Goal: Navigation & Orientation: Find specific page/section

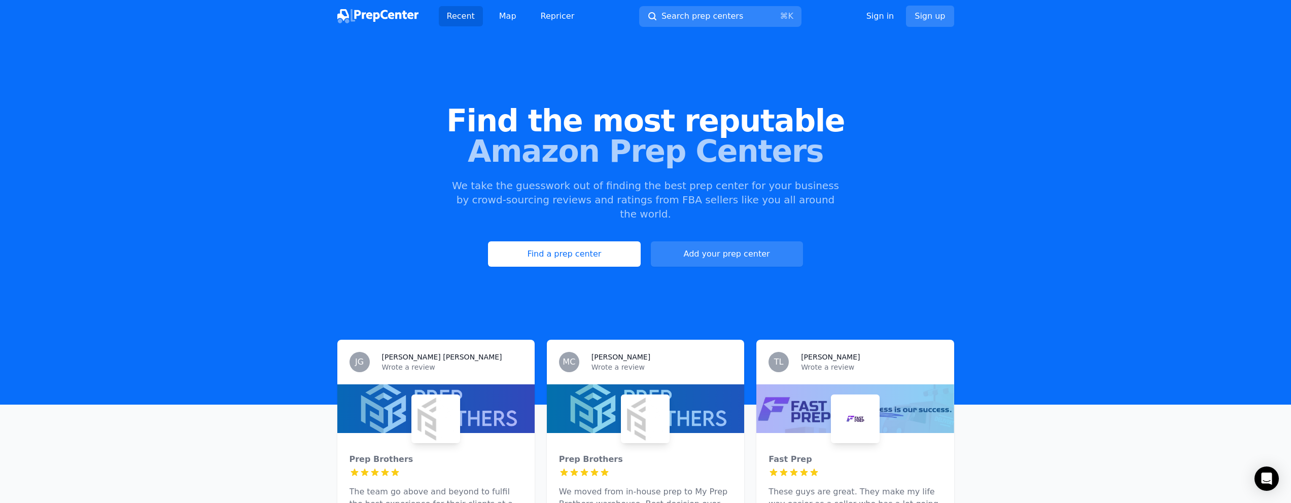
click at [159, 54] on div "Find the most reputable Amazon Prep Centers We take the guesswork out of findin…" at bounding box center [645, 186] width 1291 height 275
click at [718, 141] on span "Amazon Prep Centers" at bounding box center [645, 151] width 1259 height 30
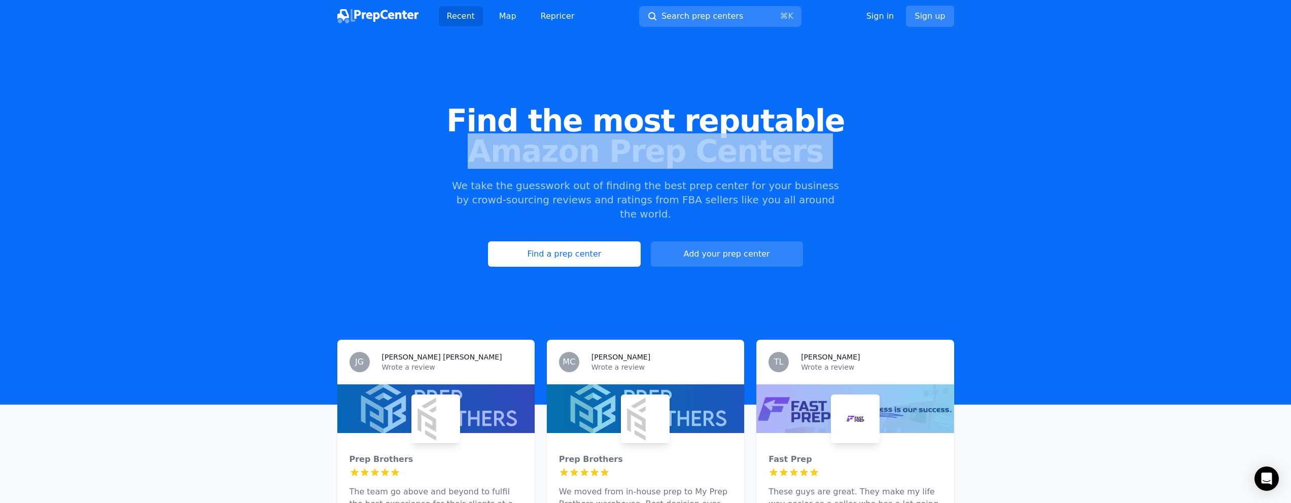
click at [718, 141] on span "Amazon Prep Centers" at bounding box center [645, 151] width 1259 height 30
click at [851, 138] on span "Amazon Prep Centers" at bounding box center [645, 151] width 1259 height 30
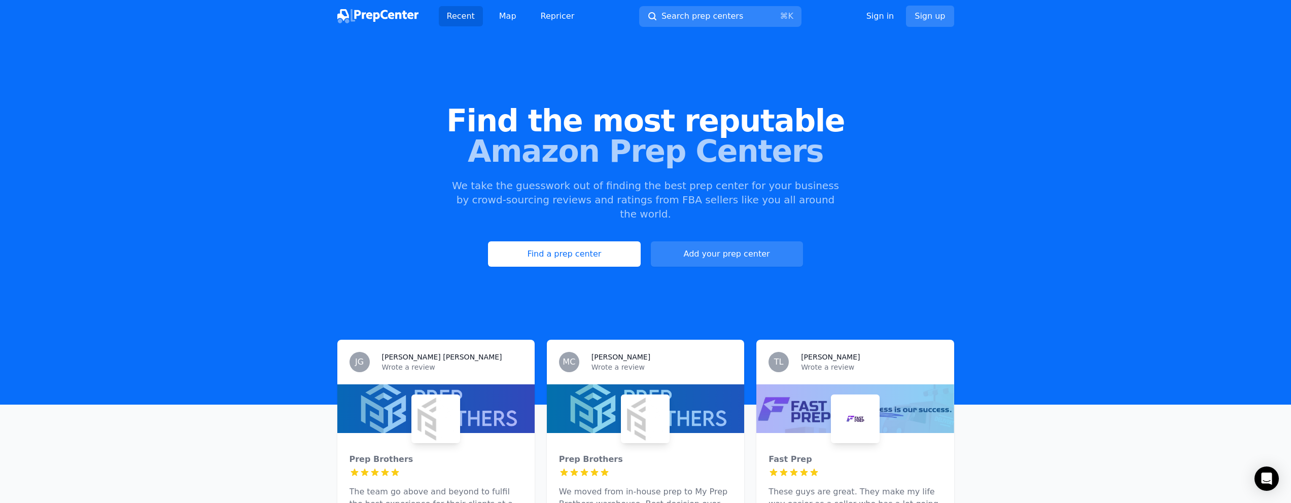
click at [673, 119] on span "Find the most reputable" at bounding box center [645, 121] width 1259 height 30
click at [717, 120] on span "Find the most reputable" at bounding box center [645, 121] width 1259 height 30
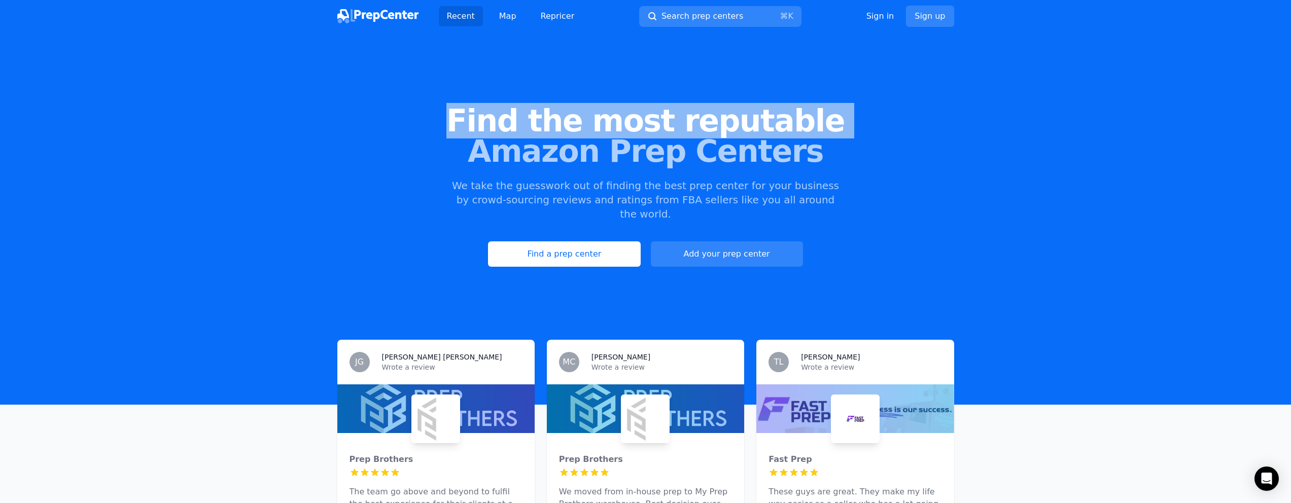
click at [717, 120] on span "Find the most reputable" at bounding box center [645, 121] width 1259 height 30
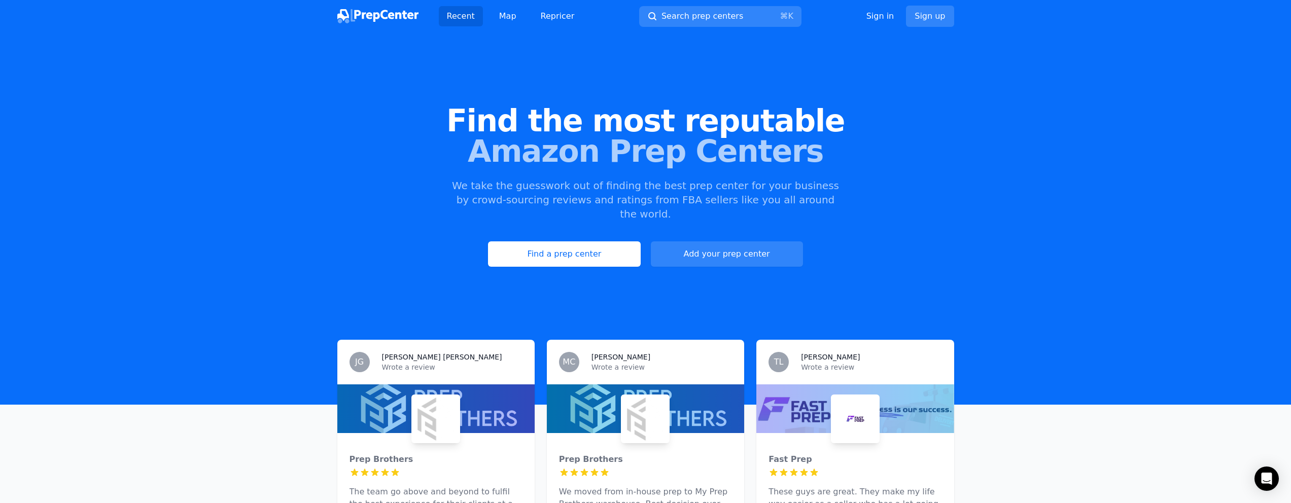
click at [905, 121] on span "Find the most reputable" at bounding box center [645, 121] width 1259 height 30
click at [677, 94] on div "Find the most reputable Amazon Prep Centers We take the guesswork out of findin…" at bounding box center [645, 186] width 1291 height 275
click at [1058, 149] on span "Amazon Prep Centers" at bounding box center [645, 151] width 1259 height 30
